Goal: Task Accomplishment & Management: Use online tool/utility

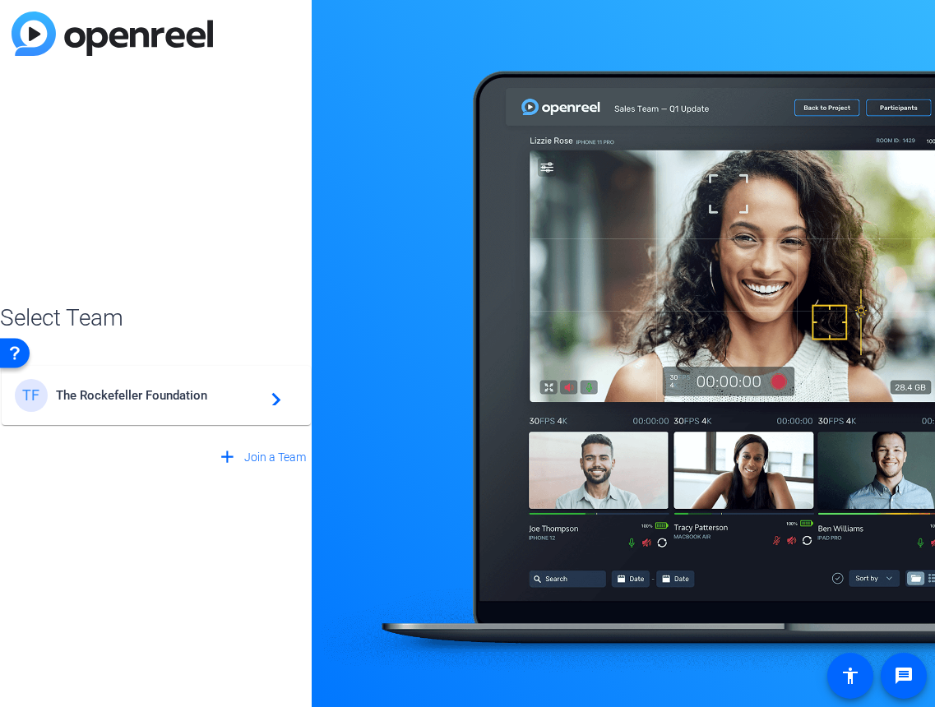
click at [113, 407] on div "TF The Rockefeller Foundation navigate_next" at bounding box center [156, 395] width 283 height 33
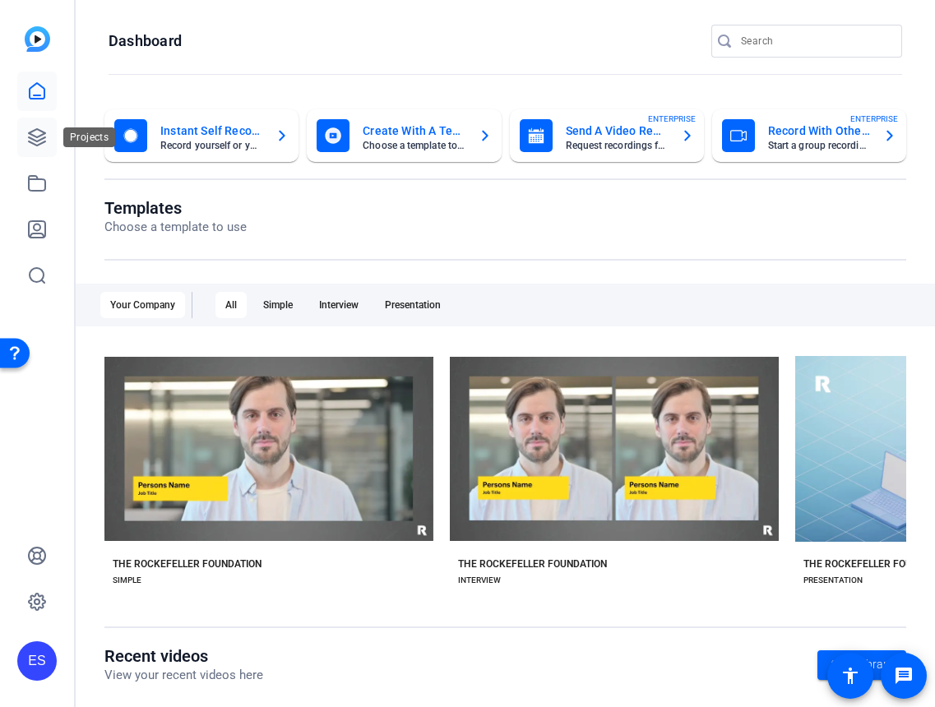
click at [35, 132] on icon at bounding box center [37, 137] width 20 height 20
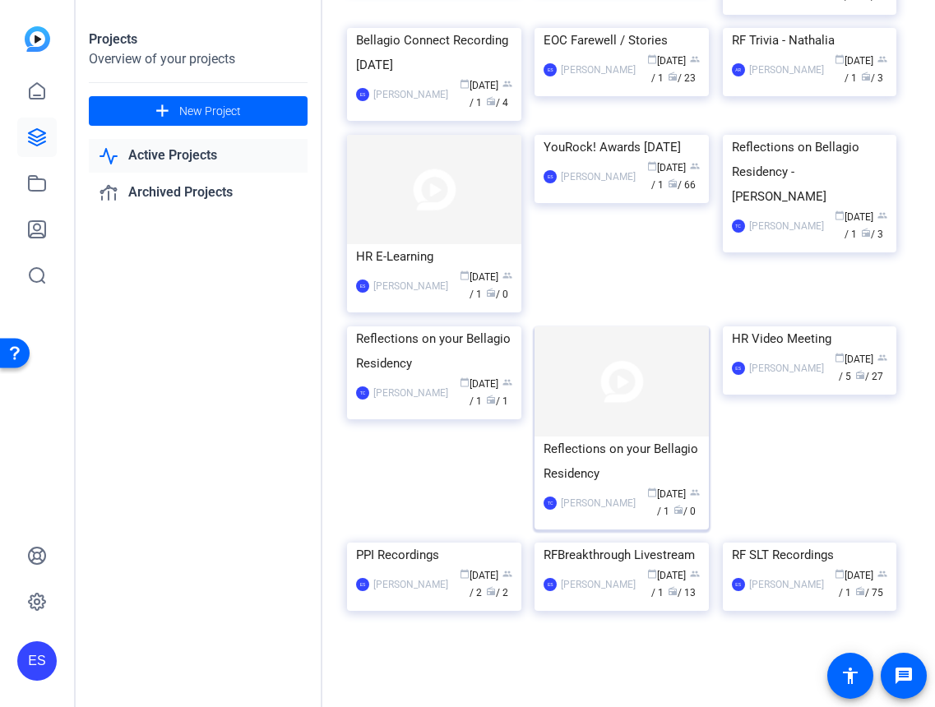
scroll to position [933, 0]
click at [757, 543] on img at bounding box center [810, 543] width 174 height 0
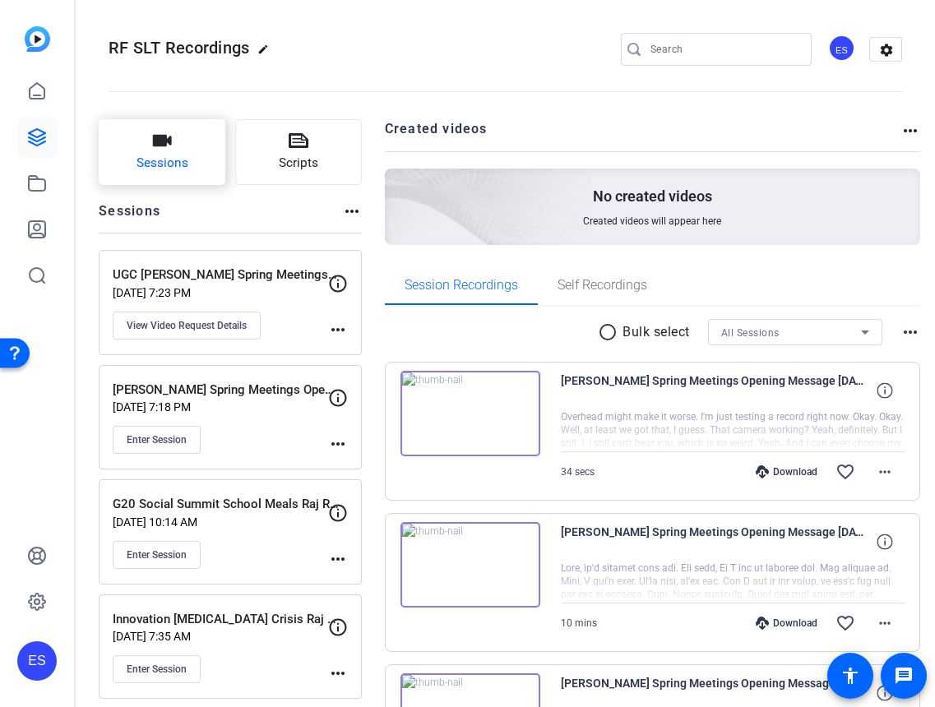
click at [198, 155] on button "Sessions" at bounding box center [162, 152] width 127 height 66
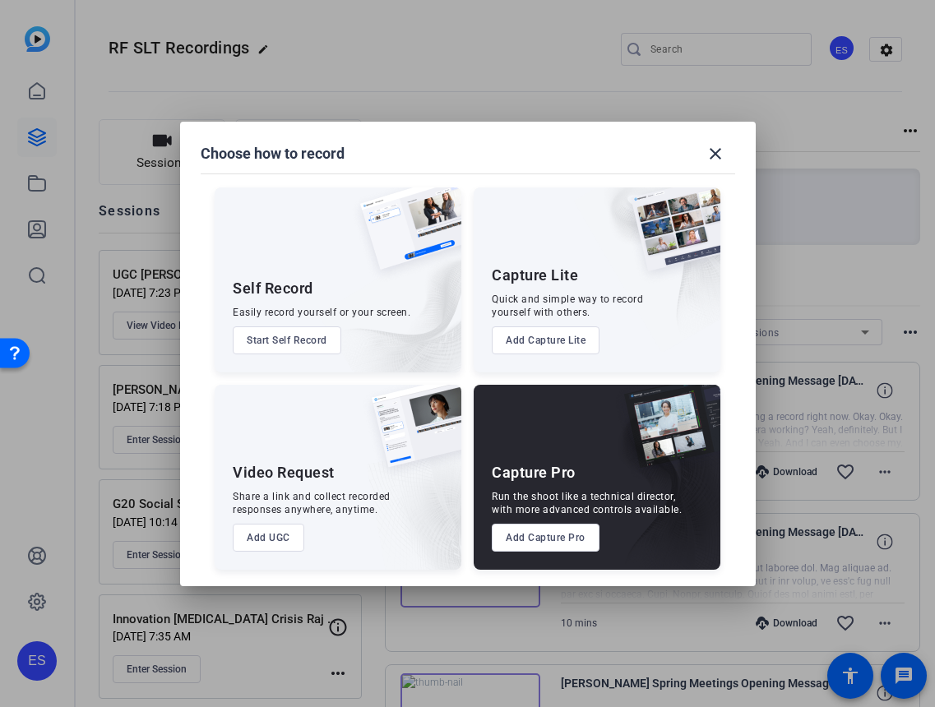
drag, startPoint x: 304, startPoint y: 347, endPoint x: 299, endPoint y: 411, distance: 64.3
click at [293, 381] on div "Self Record Easily record yourself or your screen. Start Self Record Capture Li…" at bounding box center [468, 370] width 536 height 399
click at [264, 540] on button "Add UGC" at bounding box center [269, 538] width 72 height 28
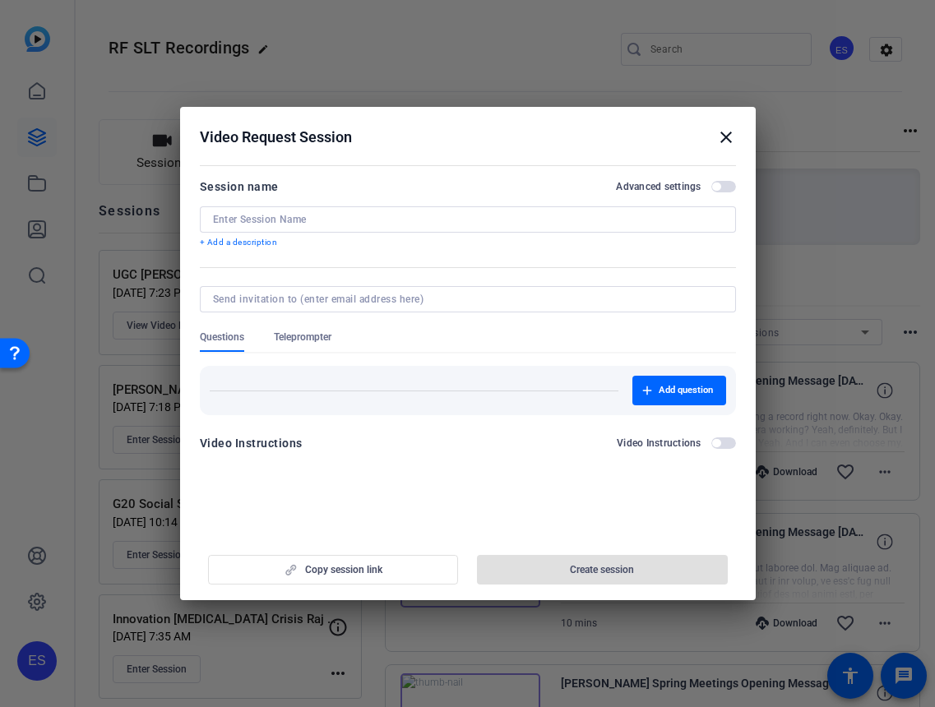
click at [310, 214] on input at bounding box center [468, 219] width 510 height 13
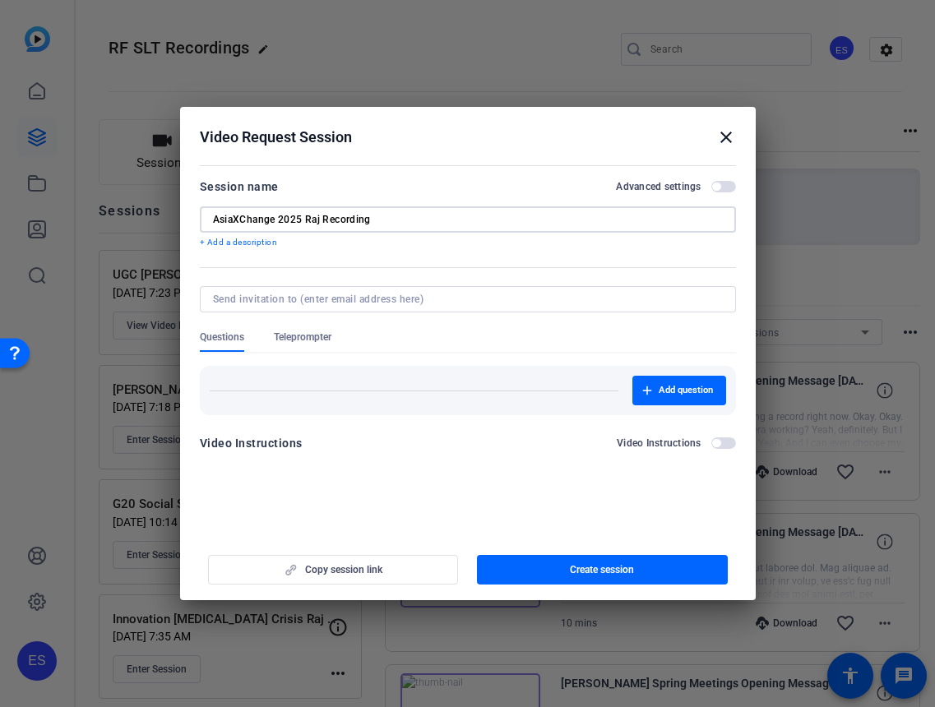
type input "AsiaXChange 2025 Raj Recording"
click at [700, 187] on h2 "Advanced settings" at bounding box center [658, 186] width 85 height 13
click at [711, 187] on button "Advanced settings" at bounding box center [723, 187] width 25 height 12
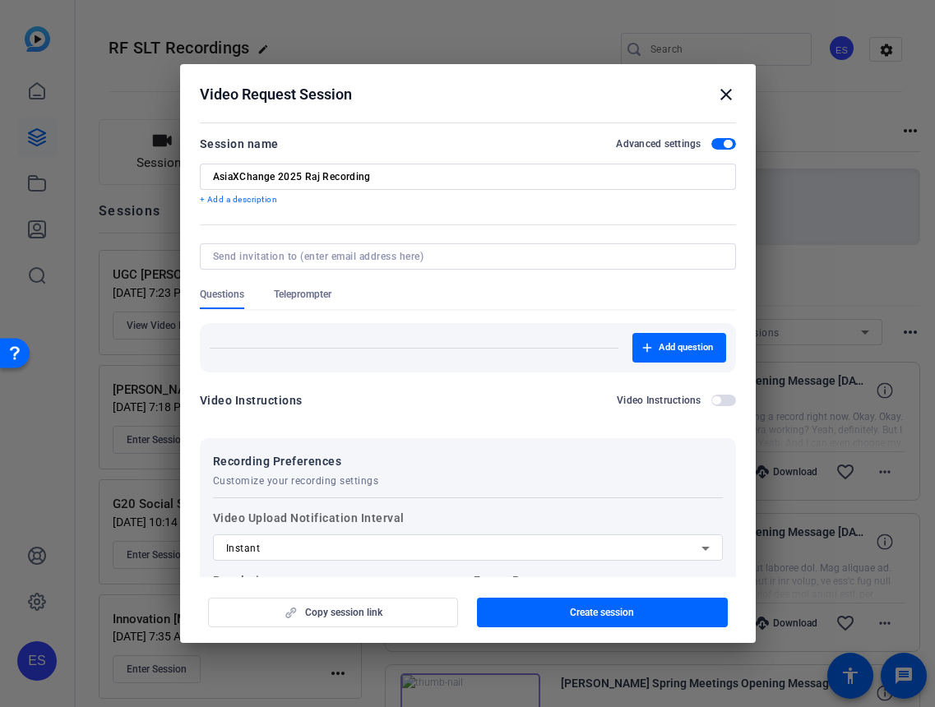
drag, startPoint x: 431, startPoint y: 315, endPoint x: 377, endPoint y: 312, distance: 54.4
click at [377, 312] on div "Add question" at bounding box center [468, 342] width 536 height 62
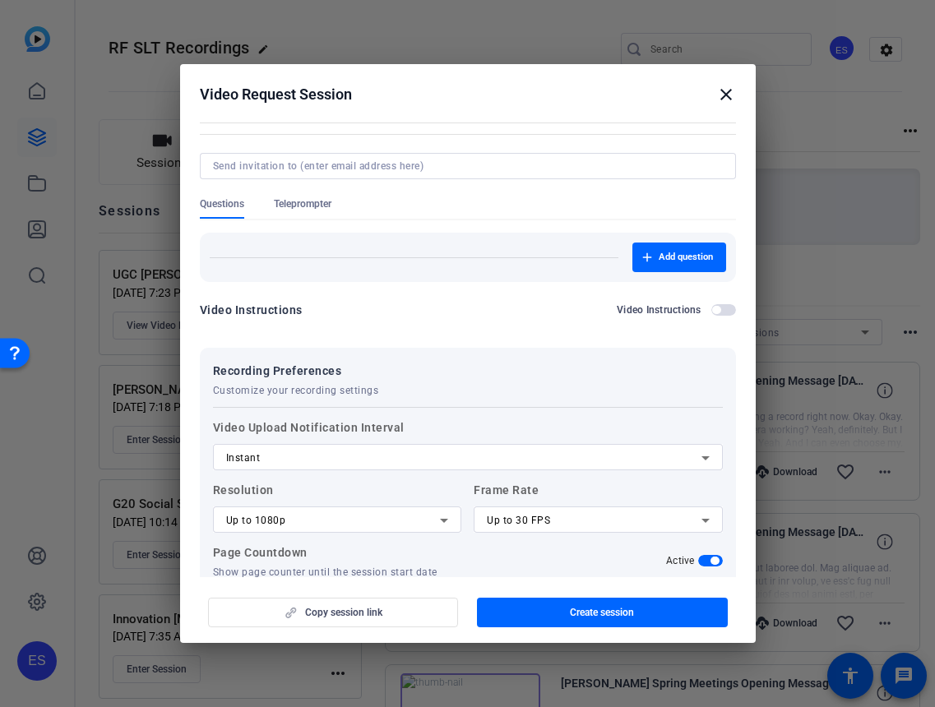
scroll to position [196, 0]
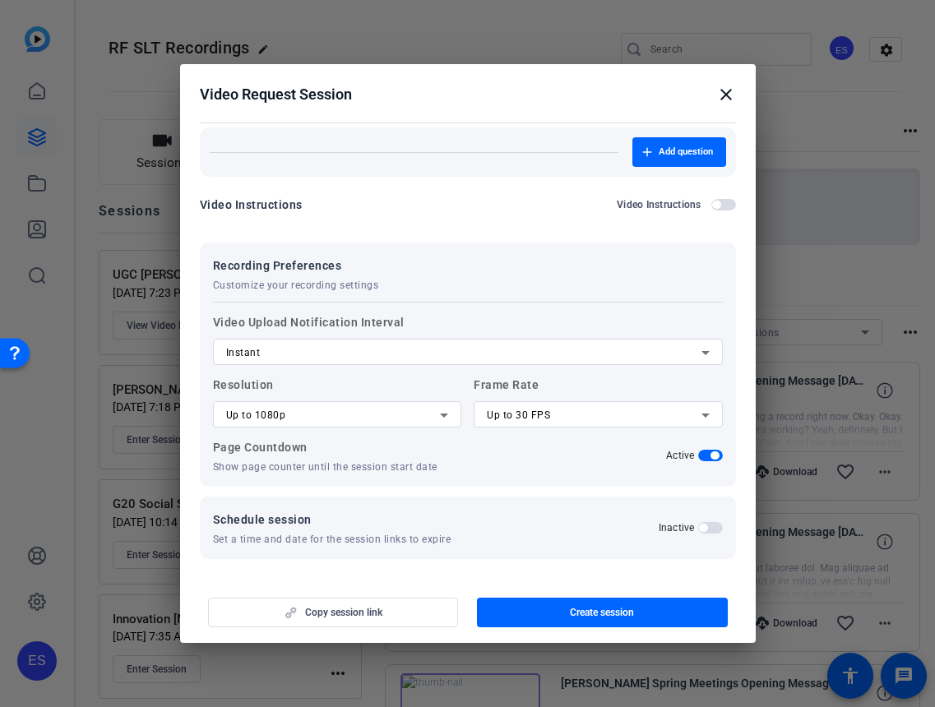
click at [563, 417] on div "Up to 30 FPS" at bounding box center [594, 415] width 215 height 20
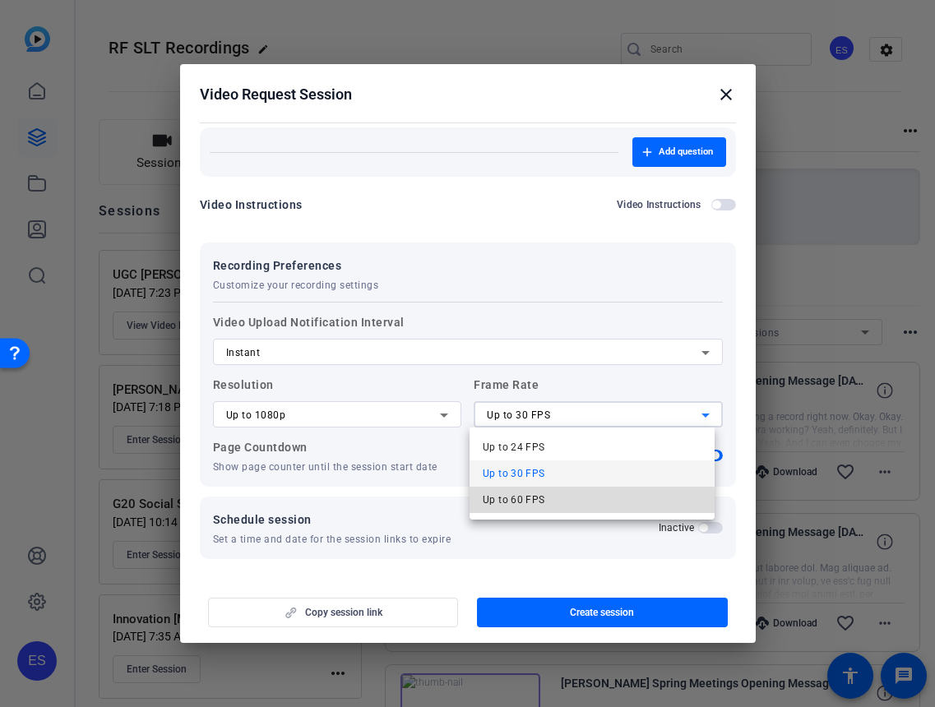
click at [527, 507] on span "Up to 60 FPS" at bounding box center [514, 500] width 62 height 20
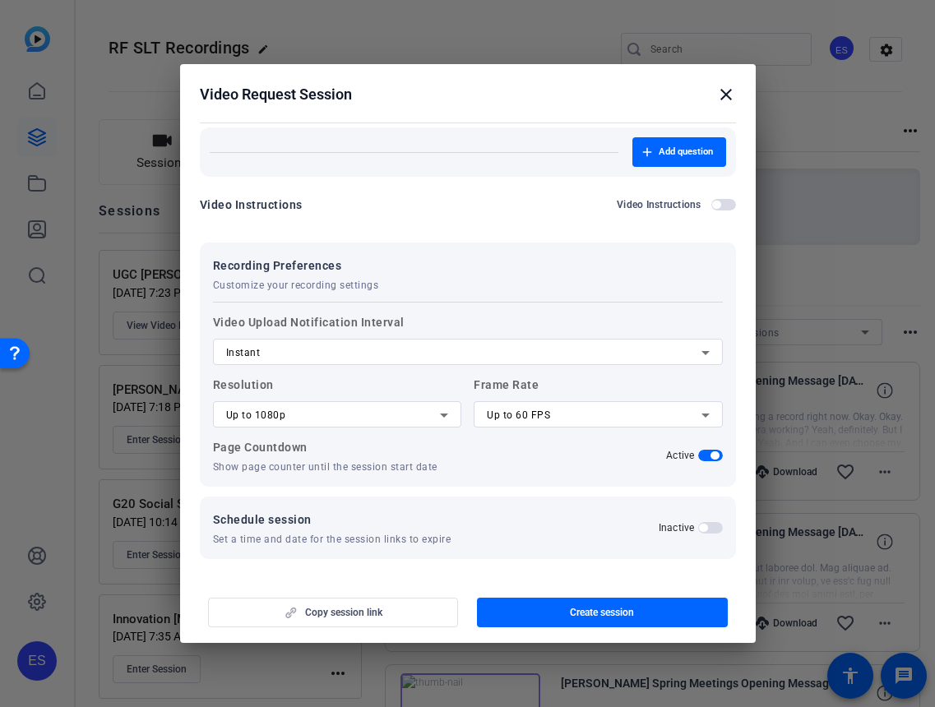
click at [373, 609] on div "Copy session link Create session" at bounding box center [468, 606] width 536 height 42
click at [586, 610] on span "Create session" at bounding box center [602, 612] width 64 height 13
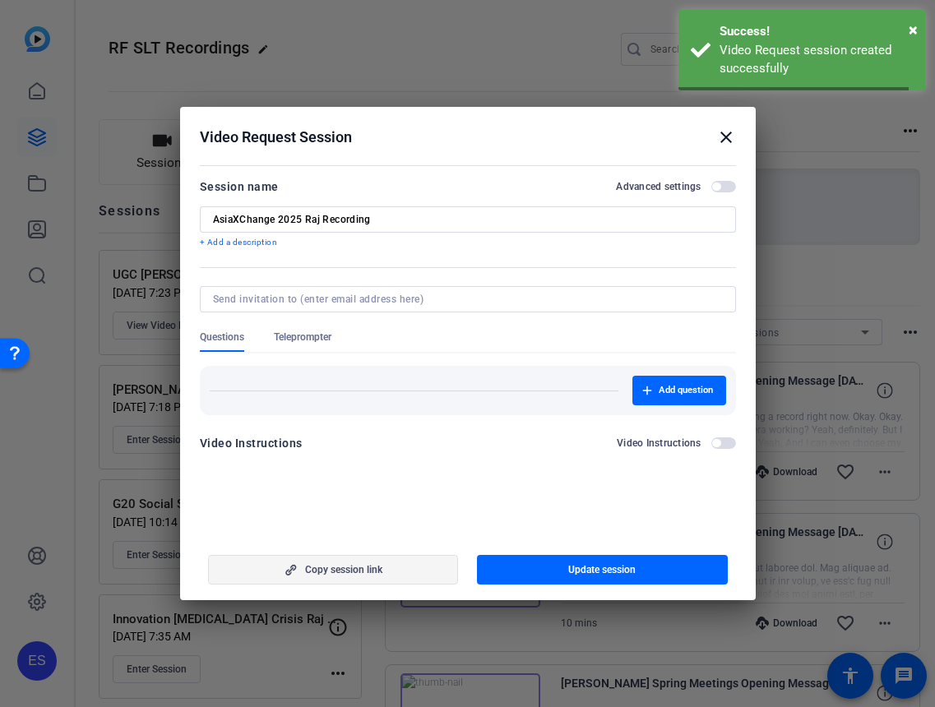
scroll to position [0, 0]
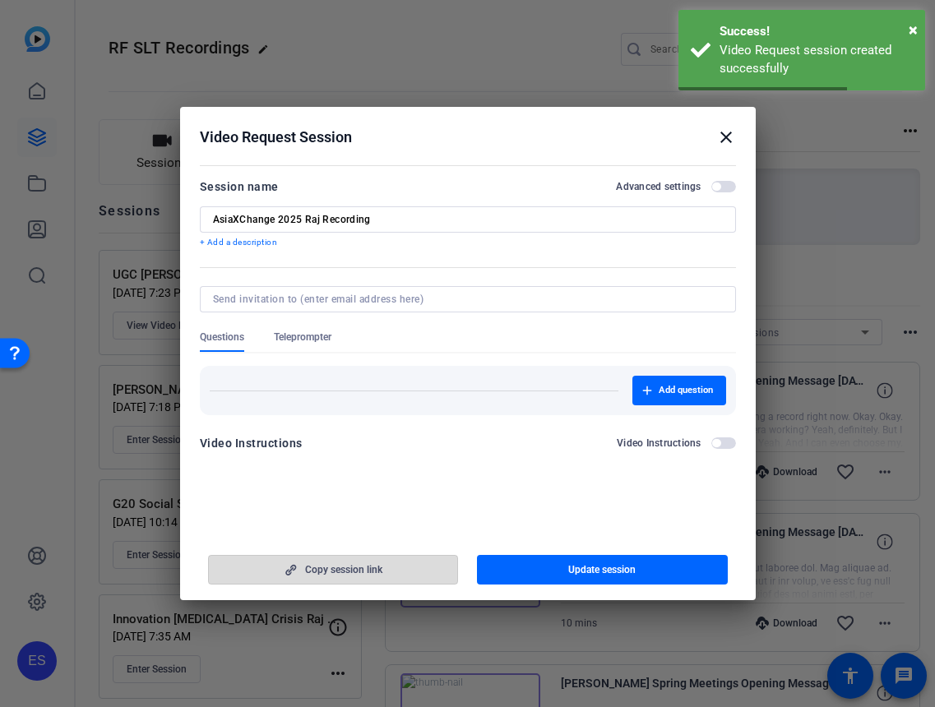
click at [327, 573] on span "Copy session link" at bounding box center [343, 569] width 77 height 13
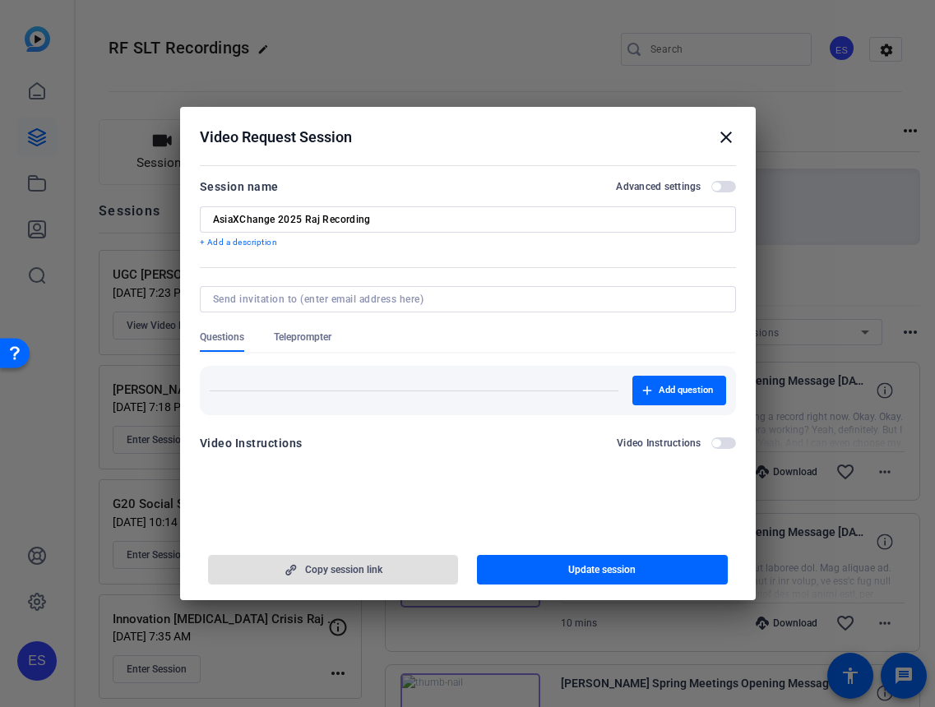
click at [726, 135] on mat-icon "close" at bounding box center [726, 137] width 20 height 20
